Goal: Information Seeking & Learning: Learn about a topic

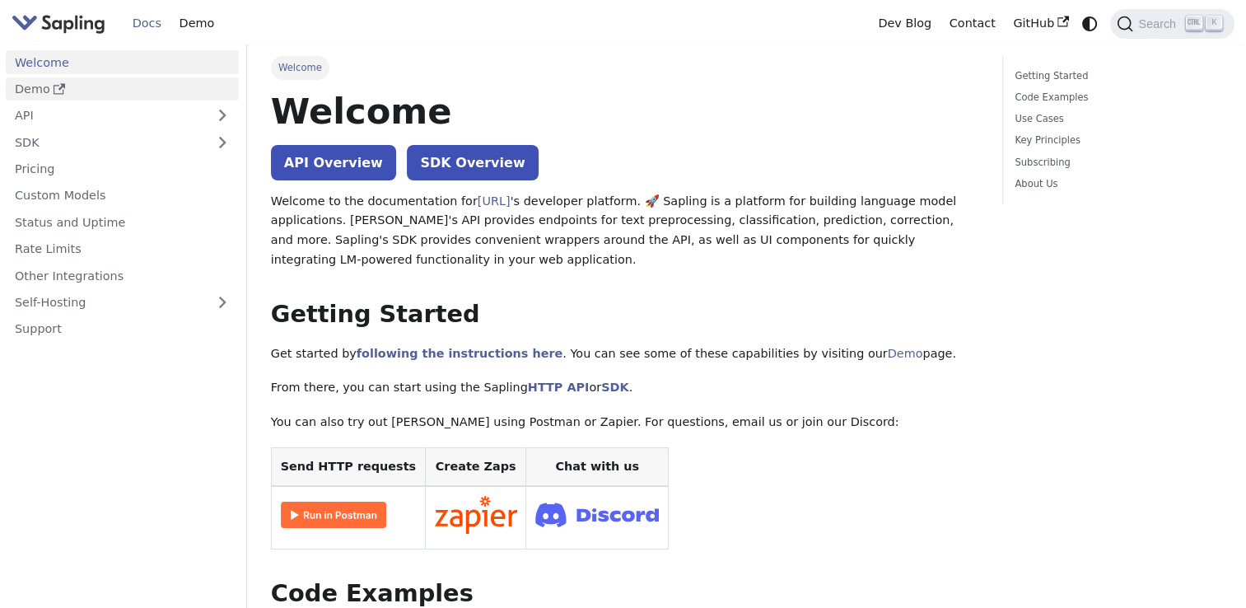
click at [48, 88] on link "Demo" at bounding box center [122, 89] width 233 height 24
click at [451, 160] on link "SDK Overview" at bounding box center [472, 162] width 131 height 35
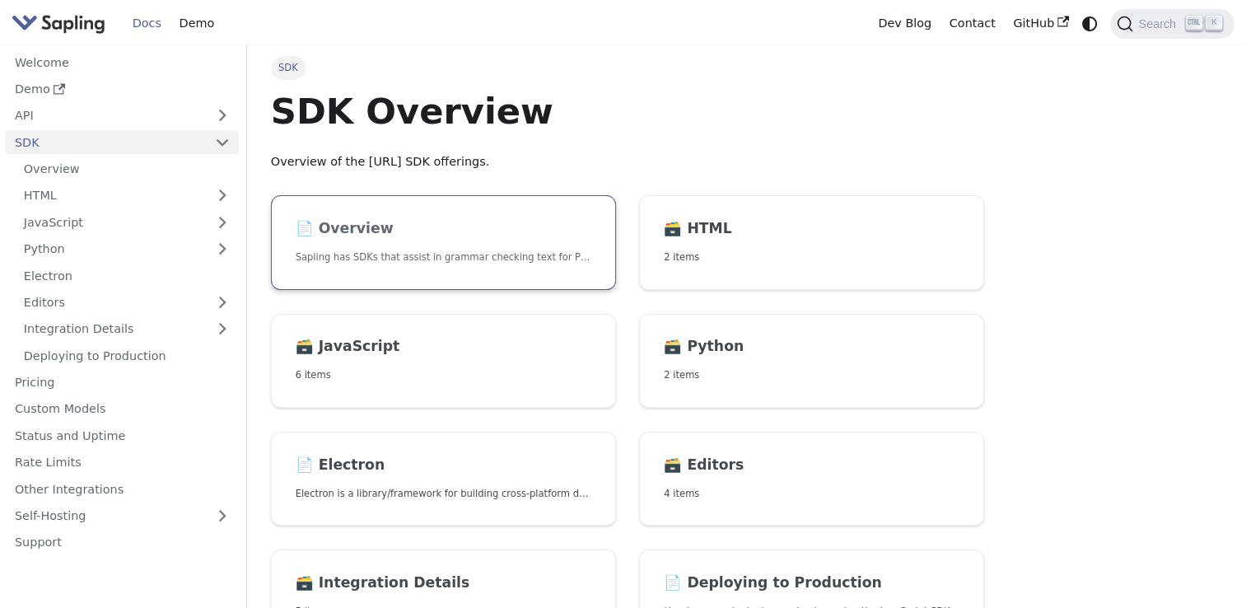
click at [497, 231] on h2 "📄️ Overview" at bounding box center [444, 229] width 296 height 18
